Goal: Browse casually: Explore the website without a specific task or goal

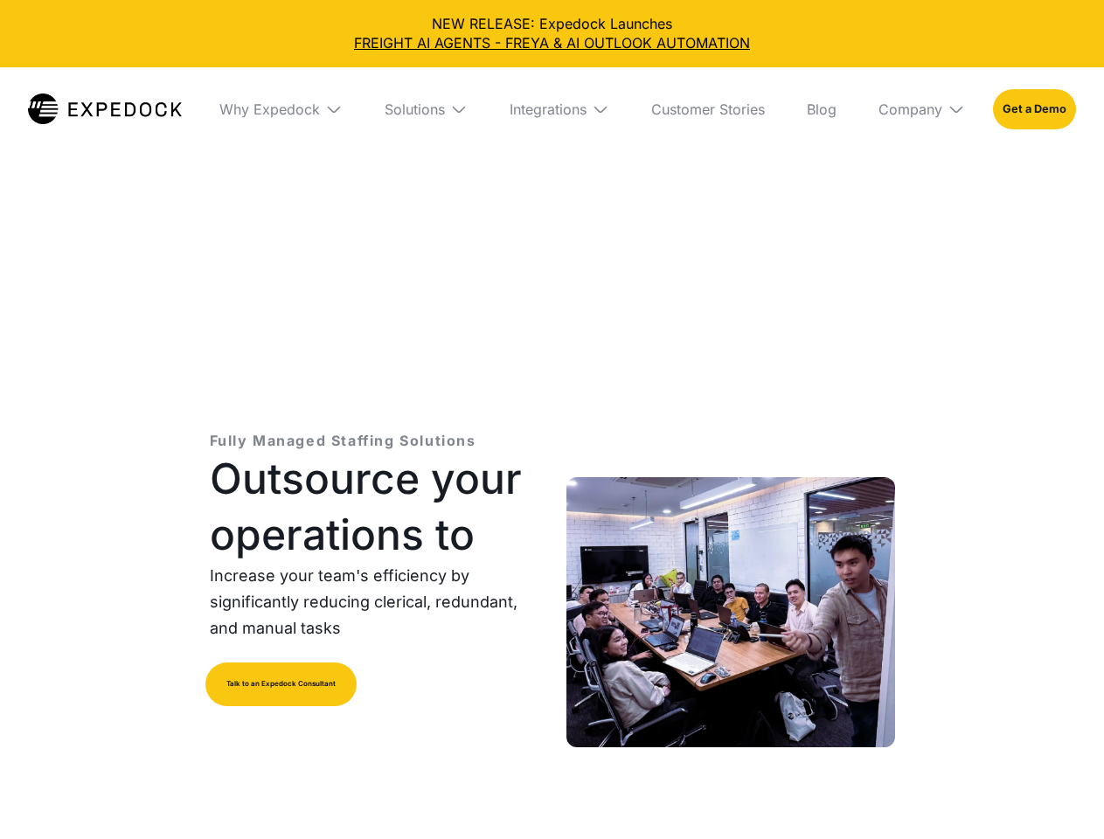
select select
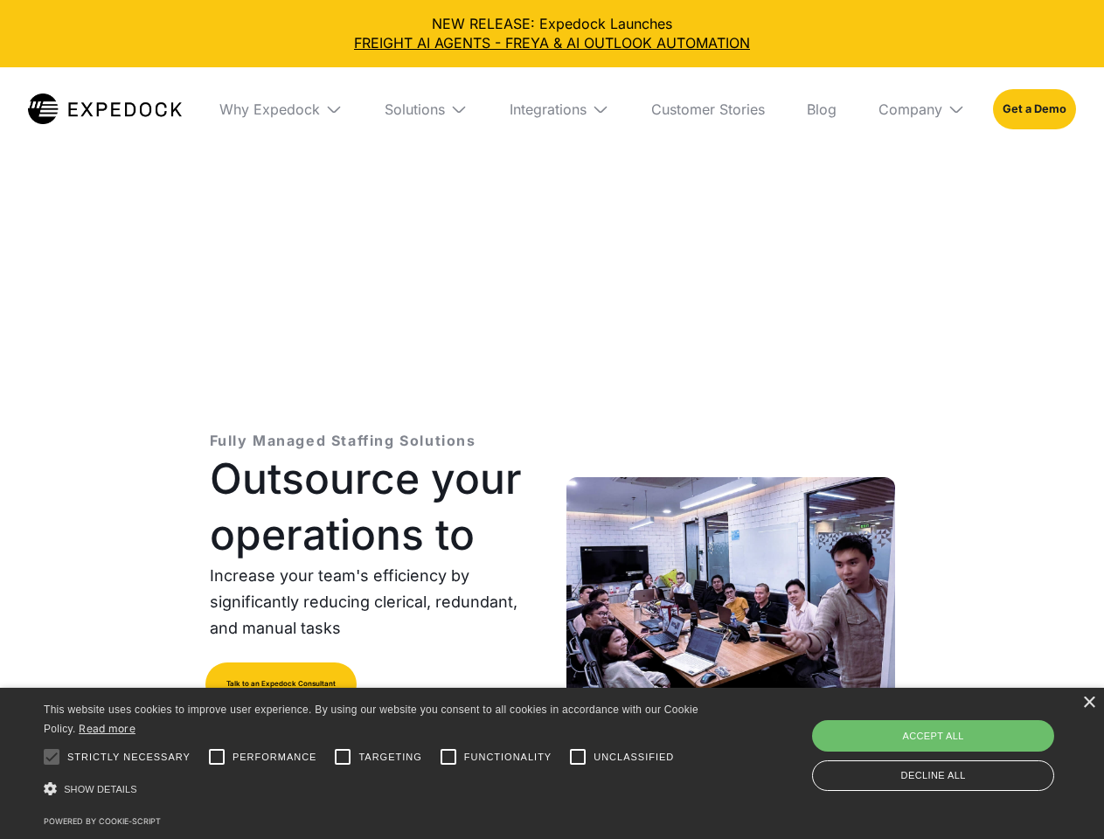
click at [551, 109] on div "Integrations" at bounding box center [547, 108] width 77 height 17
click at [280, 109] on div "Why Expedock" at bounding box center [254, 108] width 100 height 17
click at [426, 109] on div "Solutions" at bounding box center [400, 108] width 60 height 17
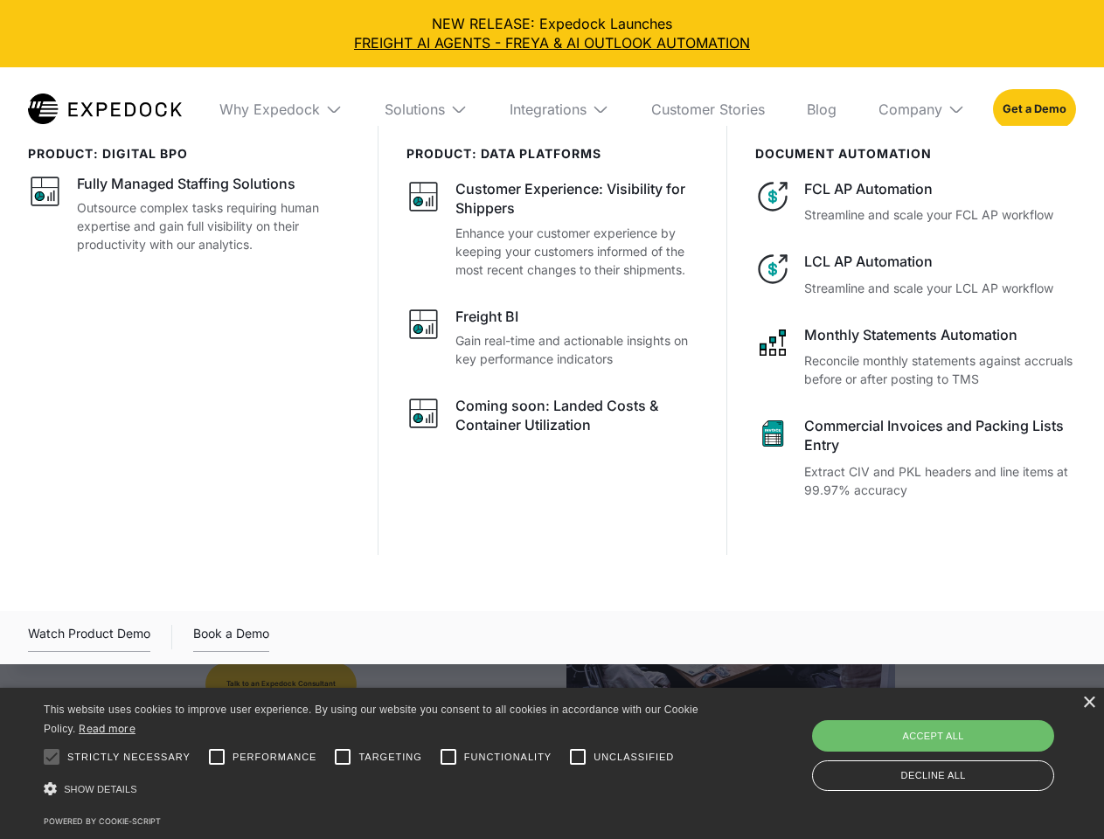
click at [559, 109] on div "Integrations" at bounding box center [547, 108] width 77 height 17
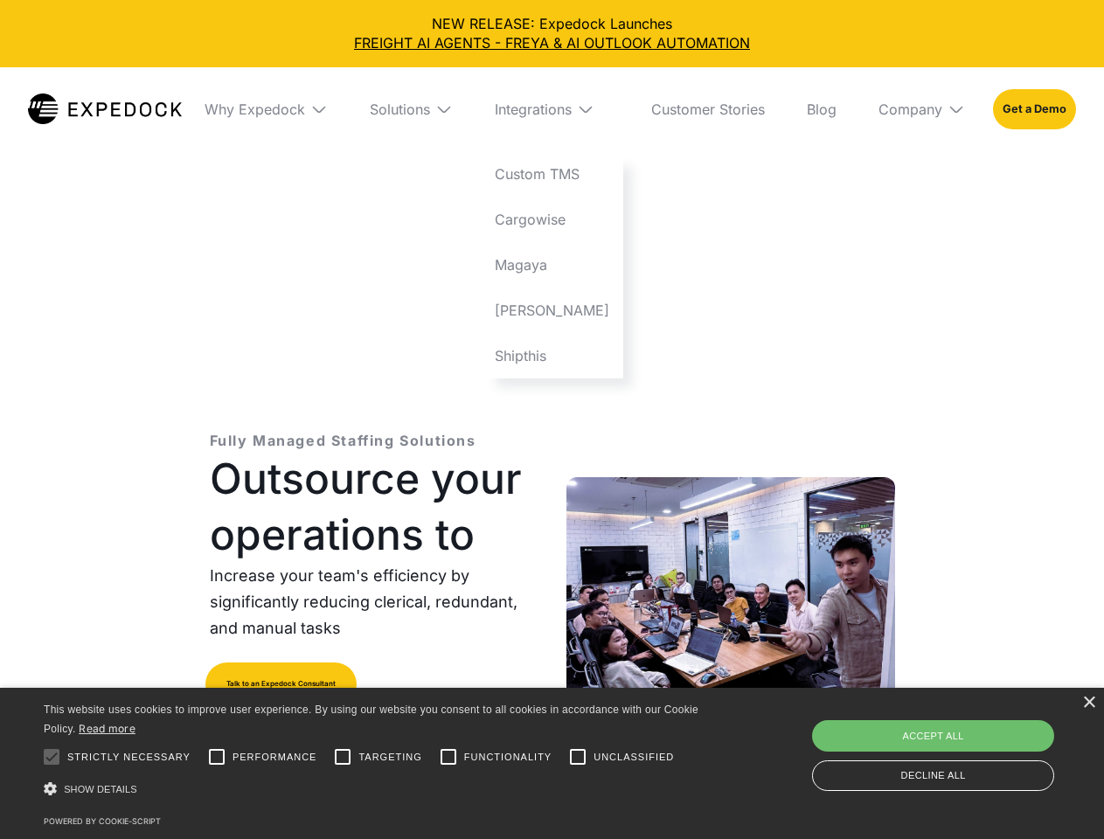
click at [921, 109] on div "Company" at bounding box center [910, 108] width 64 height 17
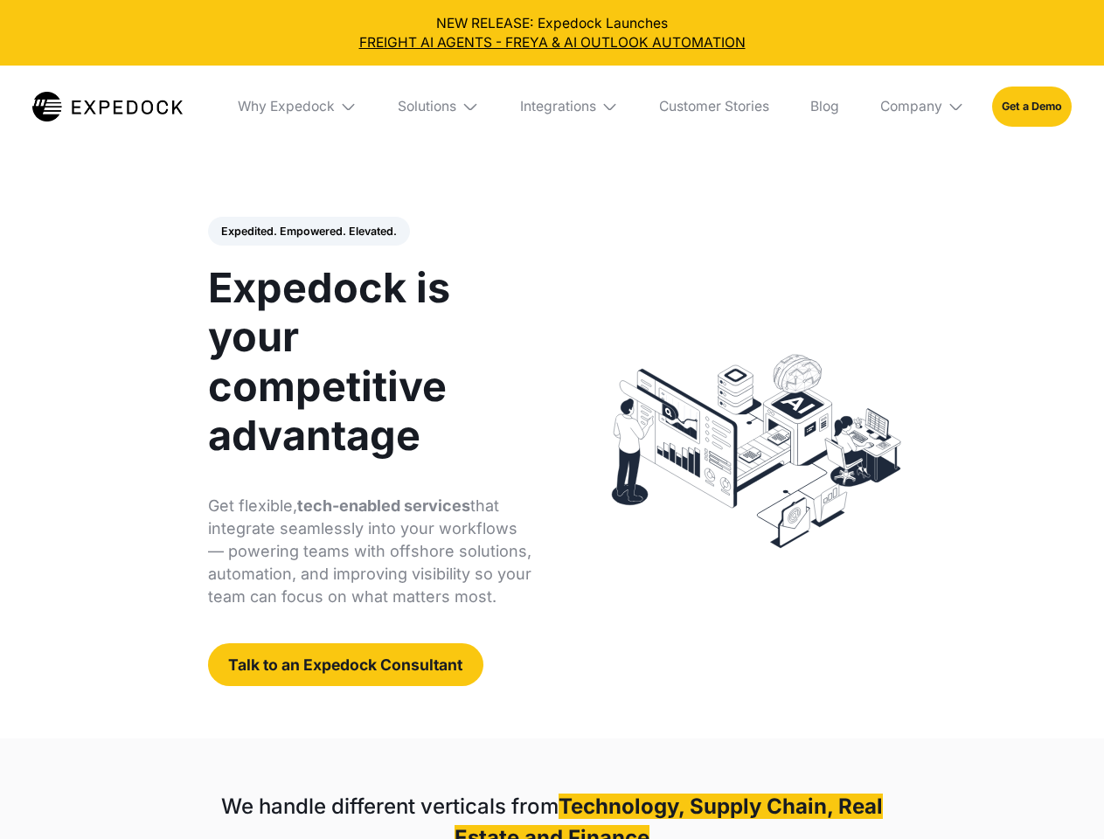
select select
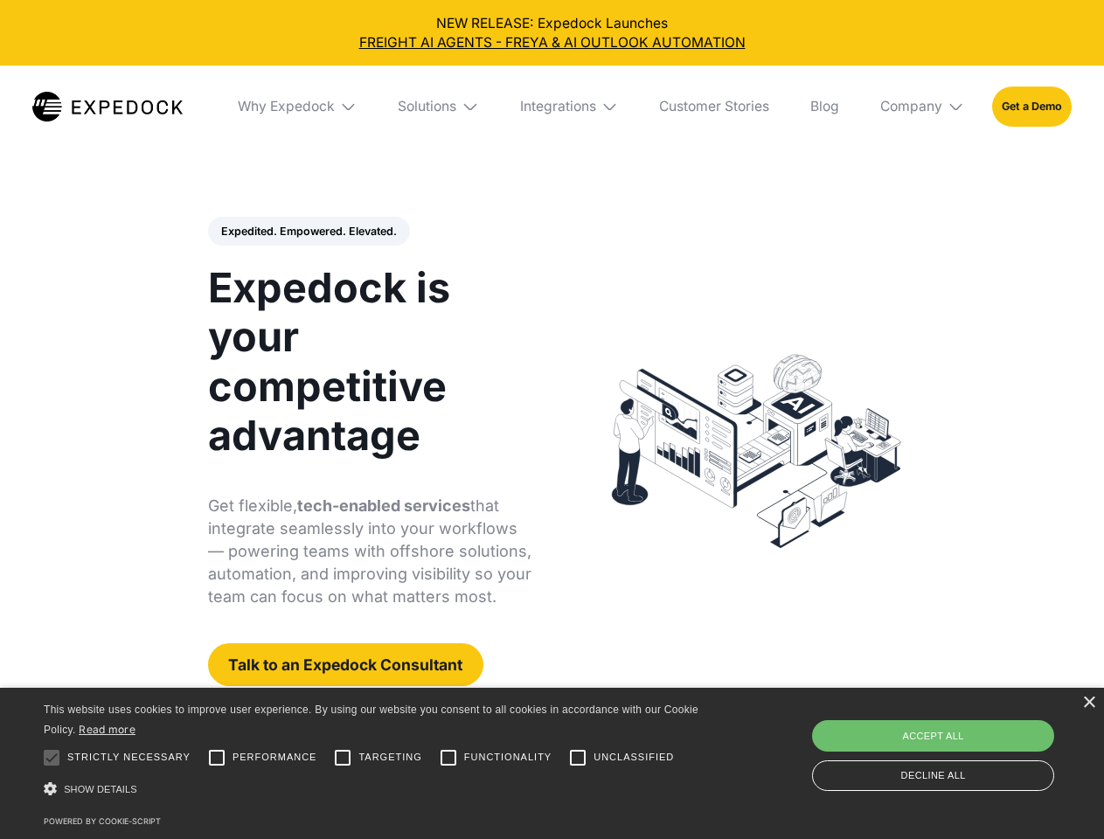
click at [551, 107] on div "Integrations" at bounding box center [558, 106] width 76 height 17
click at [298, 107] on div "Why Expedock" at bounding box center [271, 106] width 97 height 17
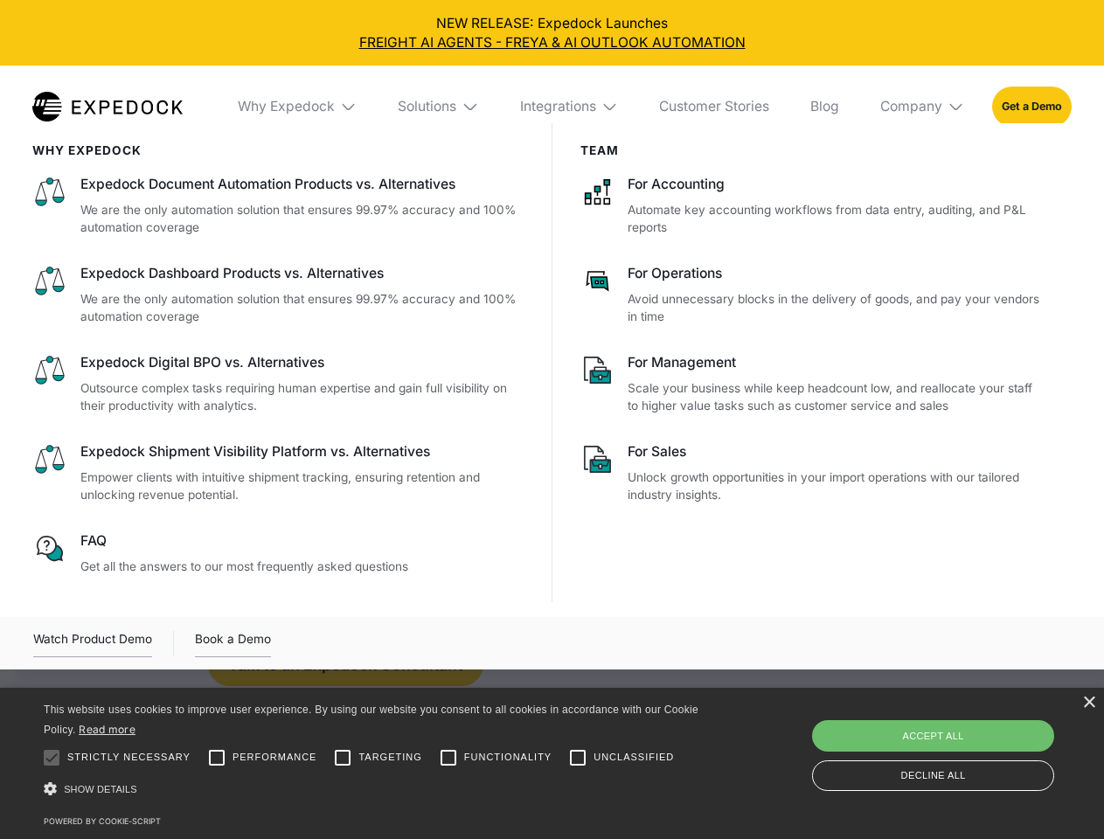
click at [440, 107] on div "Solutions" at bounding box center [427, 106] width 59 height 17
click at [570, 107] on div "Integrations" at bounding box center [558, 106] width 76 height 17
